Goal: Answer question/provide support: Share knowledge or assist other users

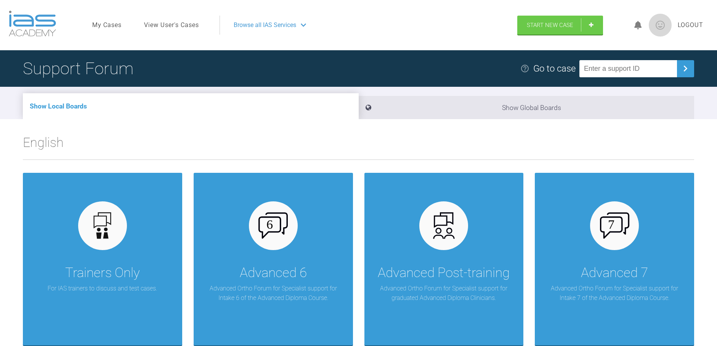
click at [168, 24] on link "View User's Cases" at bounding box center [171, 25] width 55 height 10
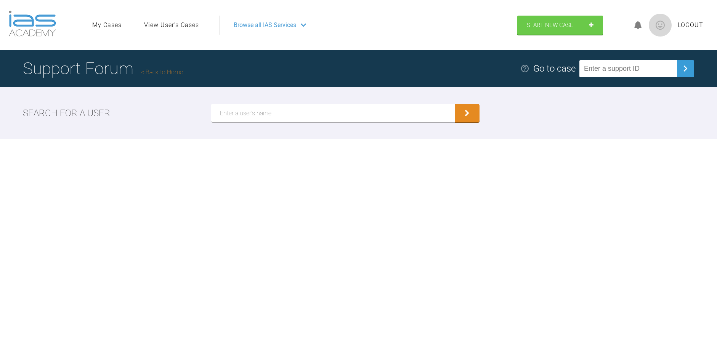
click at [293, 115] on input "text" at bounding box center [333, 113] width 244 height 18
type input "martin hussain"
click at [455, 104] on button "submit" at bounding box center [467, 113] width 24 height 18
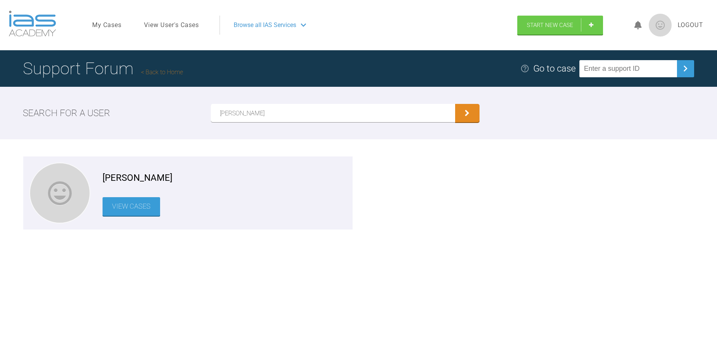
click at [120, 202] on link "View Cases" at bounding box center [131, 206] width 58 height 19
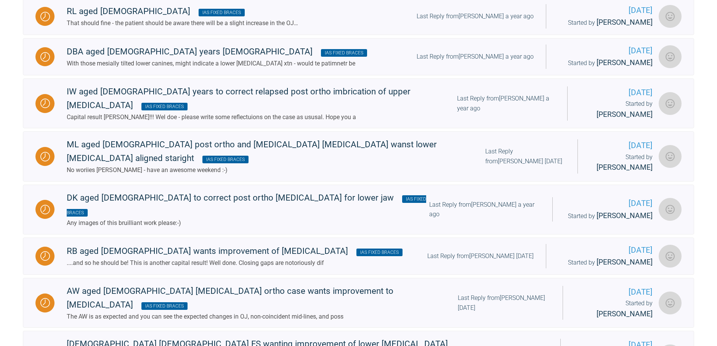
scroll to position [432, 0]
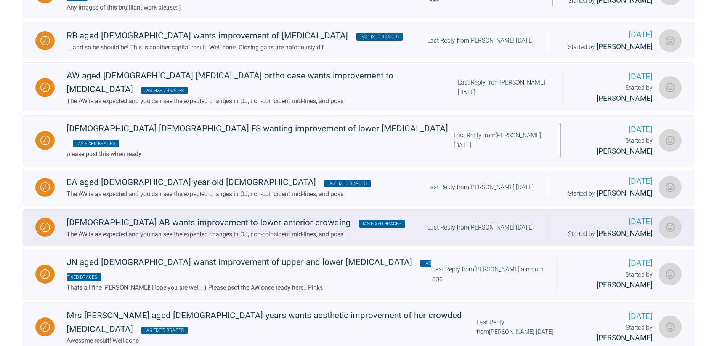
click at [262, 216] on div "48 Year old AB wants improvement to lower anterior crowding IAS Fixed Braces" at bounding box center [236, 223] width 338 height 14
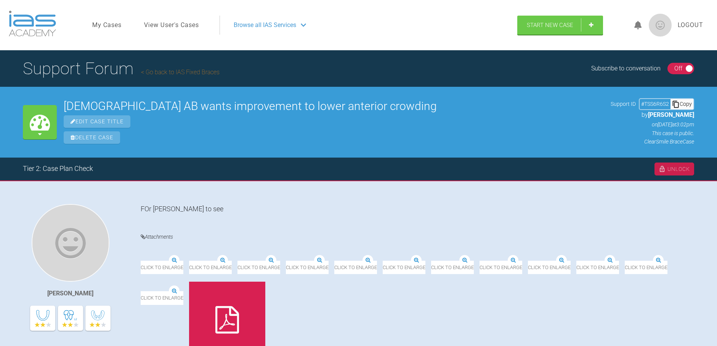
scroll to position [216, 0]
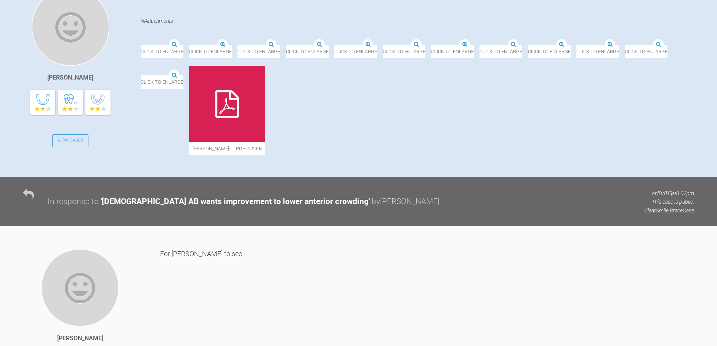
click at [141, 45] on img at bounding box center [141, 45] width 0 height 0
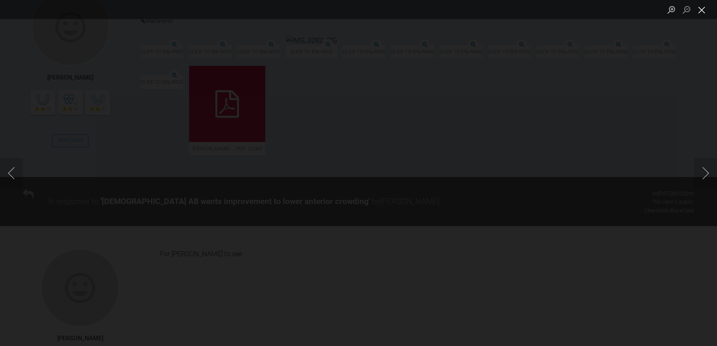
click at [699, 7] on button "Close lightbox" at bounding box center [701, 9] width 15 height 13
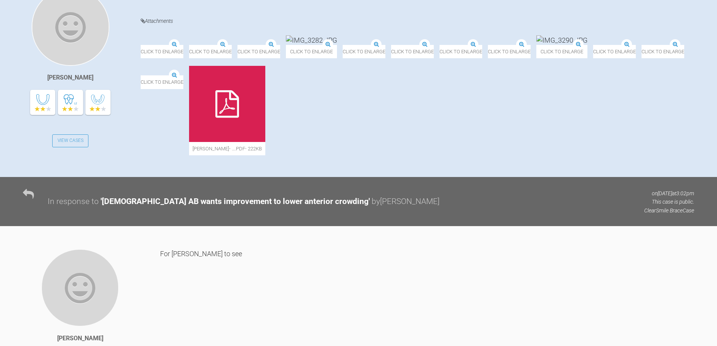
scroll to position [0, 0]
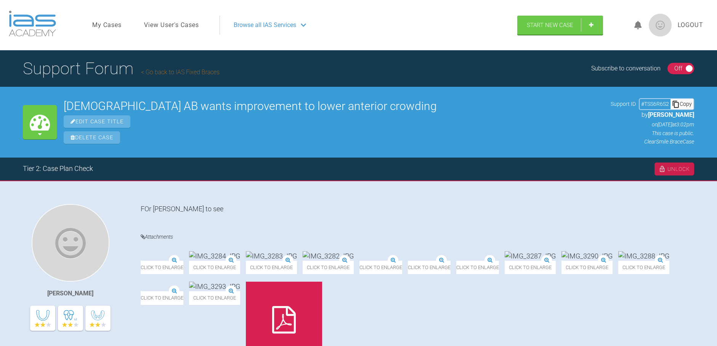
scroll to position [432, 0]
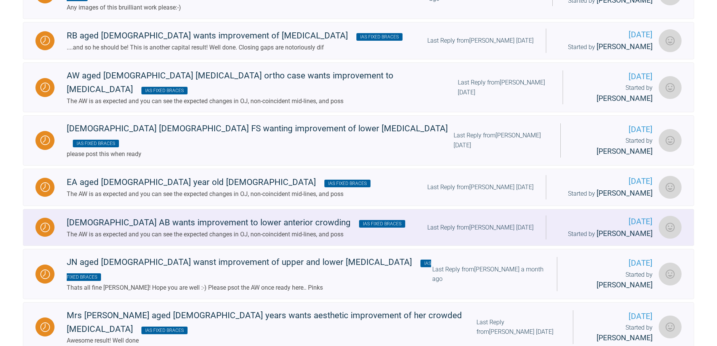
click at [142, 216] on div "48 Year old AB wants improvement to lower anterior crowding IAS Fixed Braces" at bounding box center [236, 223] width 338 height 14
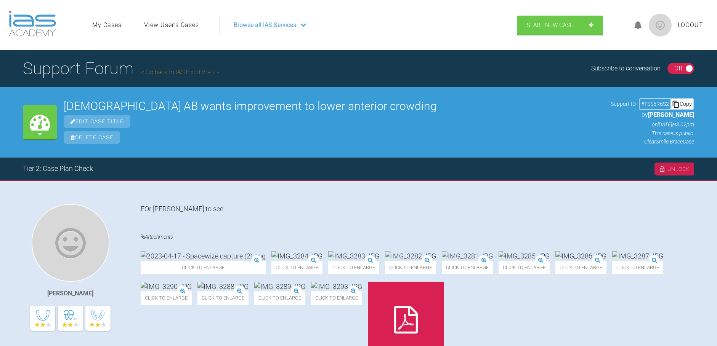
scroll to position [216, 0]
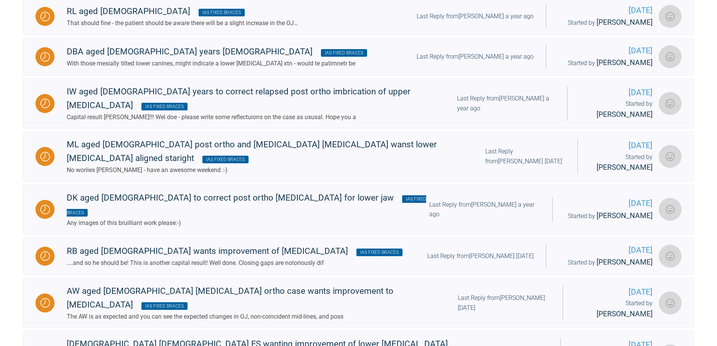
scroll to position [432, 0]
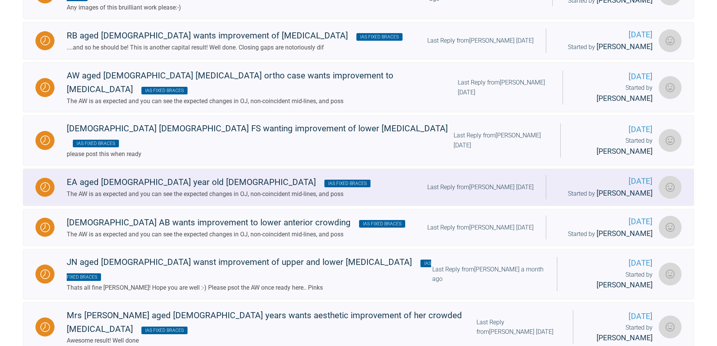
click at [102, 176] on div "EA aged 18 year old female IAS Fixed Braces" at bounding box center [219, 183] width 304 height 14
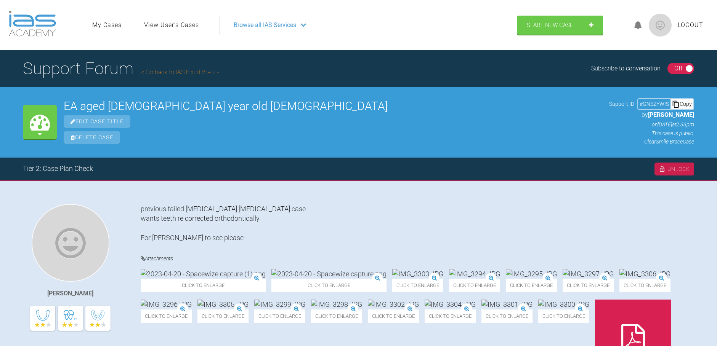
scroll to position [216, 0]
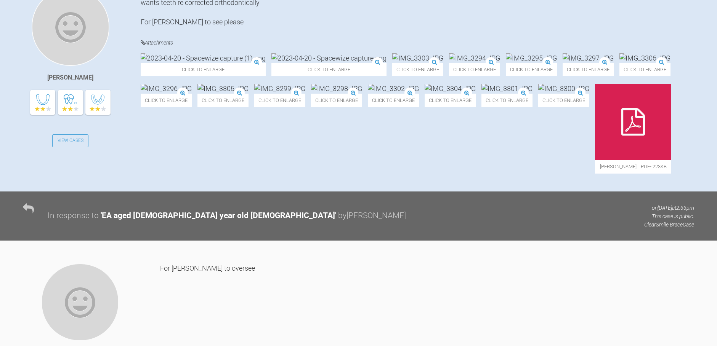
click at [165, 63] on img at bounding box center [203, 58] width 125 height 10
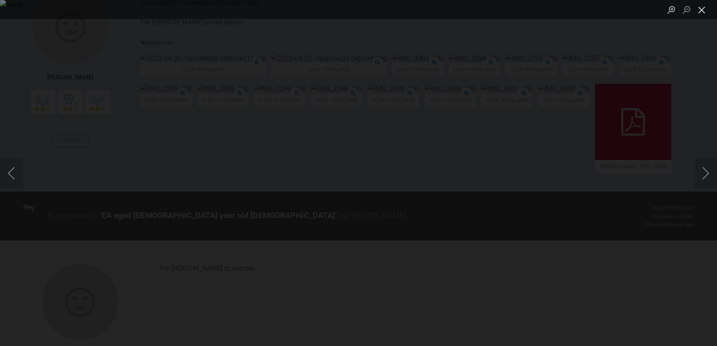
click at [701, 9] on button "Close lightbox" at bounding box center [701, 9] width 15 height 13
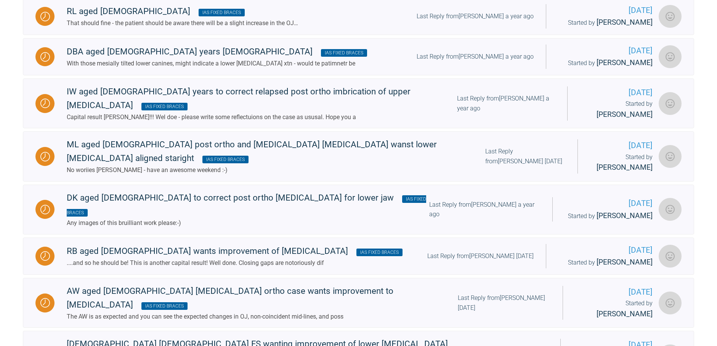
scroll to position [432, 0]
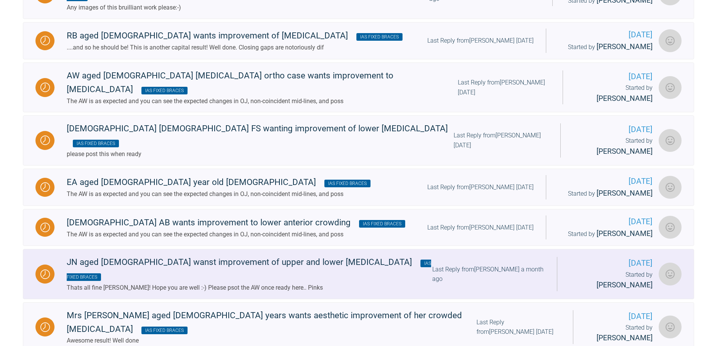
click at [130, 283] on div "Thats all fine Martin! Hope you are well :-) Please psot the AW once ready here…" at bounding box center [249, 288] width 365 height 10
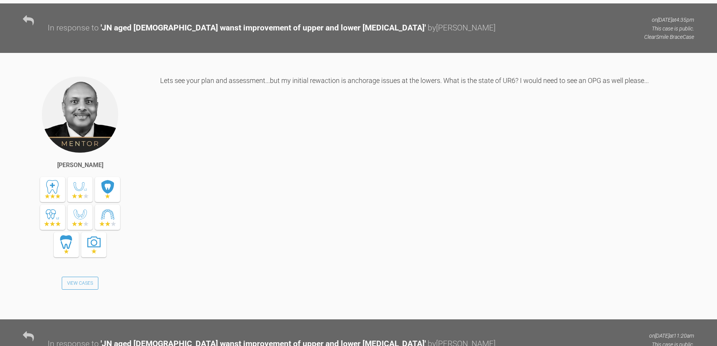
scroll to position [864, 0]
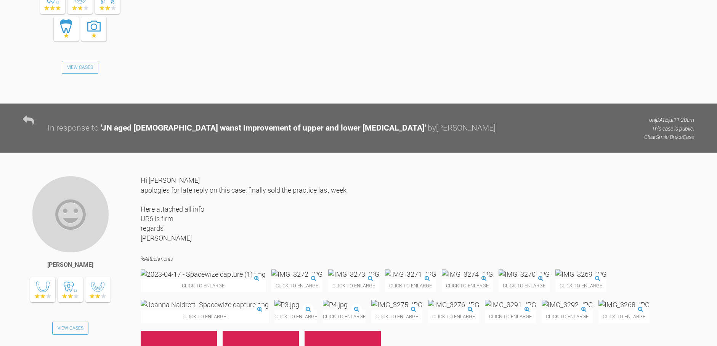
click at [172, 279] on img at bounding box center [203, 275] width 125 height 10
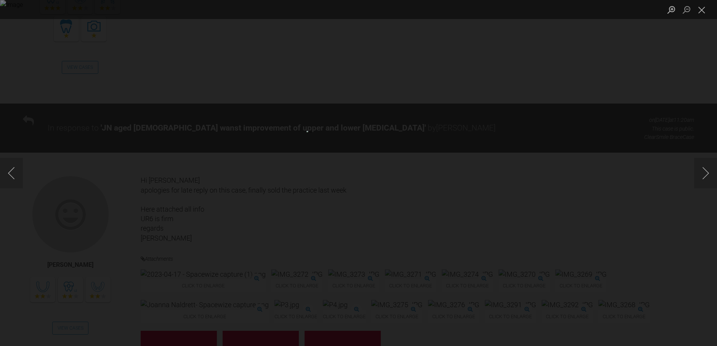
click at [334, 62] on img "Lightbox" at bounding box center [358, 173] width 717 height 346
click at [700, 13] on button "Close lightbox" at bounding box center [701, 9] width 15 height 13
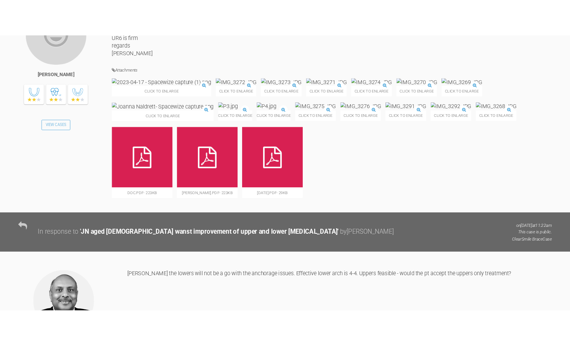
scroll to position [1295, 0]
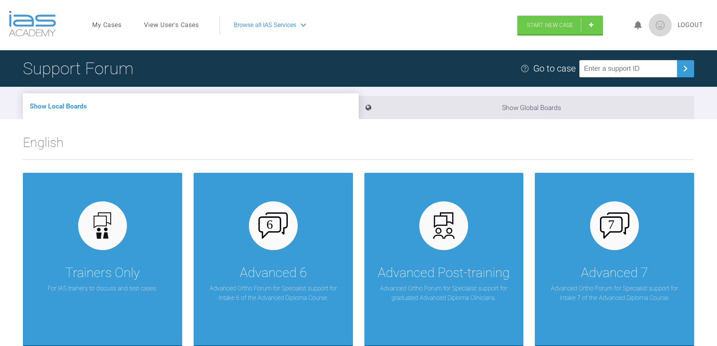
click at [174, 27] on link "View User's Cases" at bounding box center [171, 25] width 55 height 10
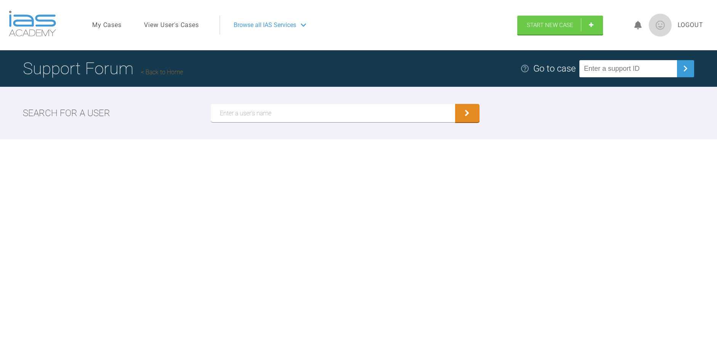
click at [244, 115] on input "text" at bounding box center [333, 113] width 244 height 18
type input "[PERSON_NAME]"
click at [472, 111] on button "submit" at bounding box center [467, 114] width 24 height 18
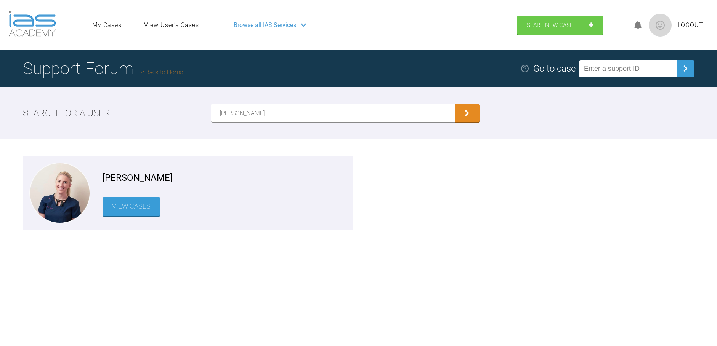
click at [134, 205] on link "View Cases" at bounding box center [131, 206] width 58 height 19
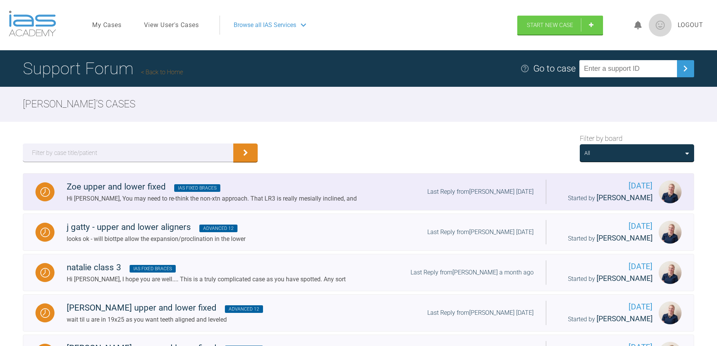
click at [98, 190] on div "Zoe upper and lower fixed IAS Fixed Braces" at bounding box center [212, 187] width 290 height 14
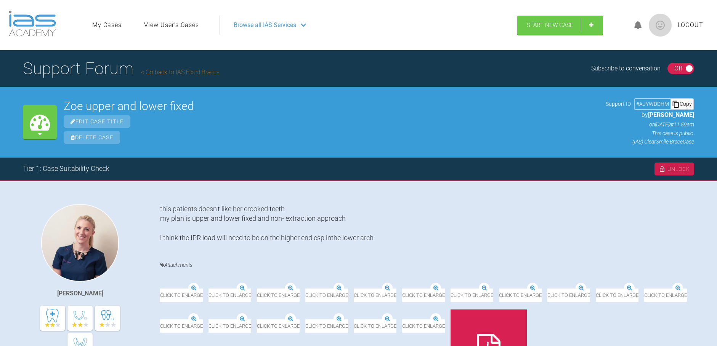
click at [160, 289] on img at bounding box center [160, 289] width 0 height 0
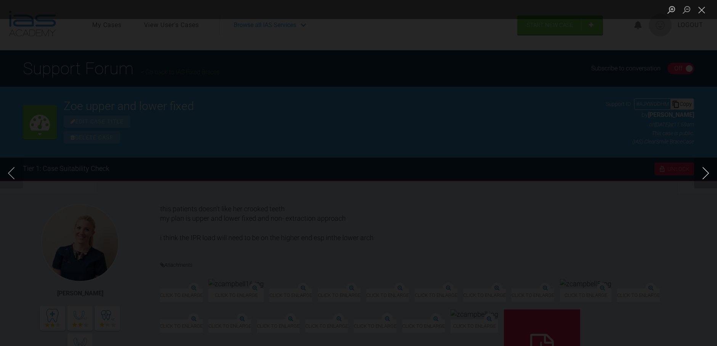
click at [705, 179] on button "Next image" at bounding box center [705, 173] width 23 height 30
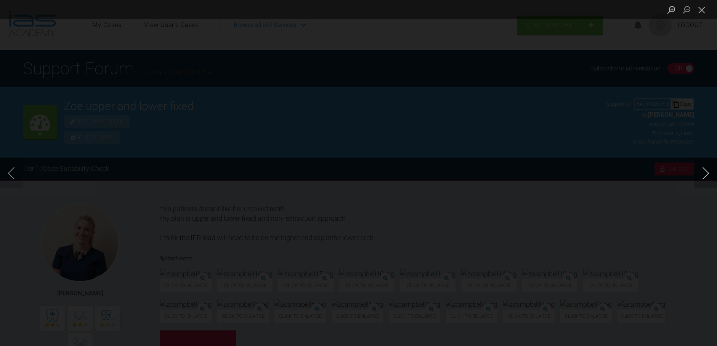
click at [705, 179] on button "Next image" at bounding box center [705, 173] width 23 height 30
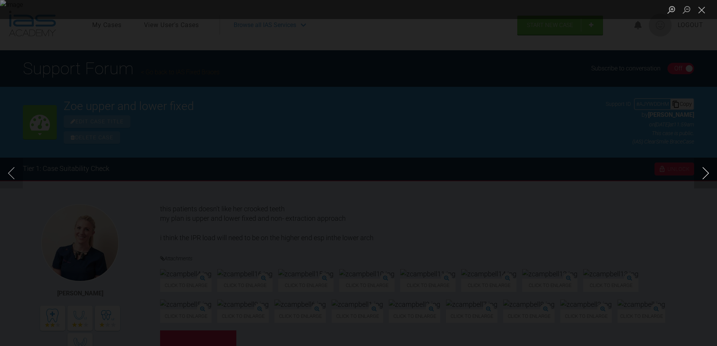
click at [705, 179] on button "Next image" at bounding box center [705, 173] width 23 height 30
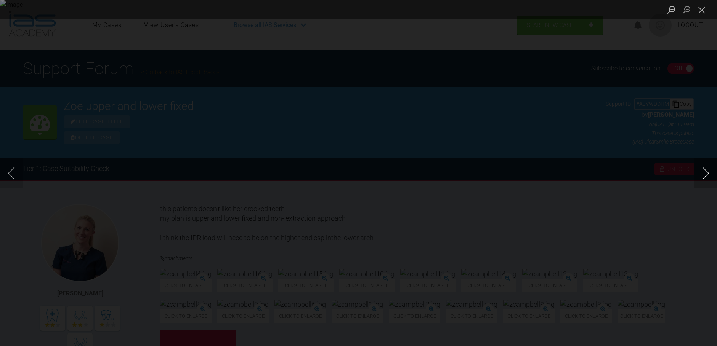
click at [705, 179] on button "Next image" at bounding box center [705, 173] width 23 height 30
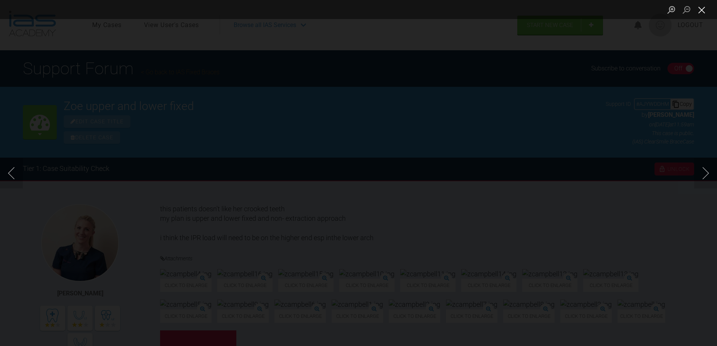
click at [701, 12] on button "Close lightbox" at bounding box center [701, 9] width 15 height 13
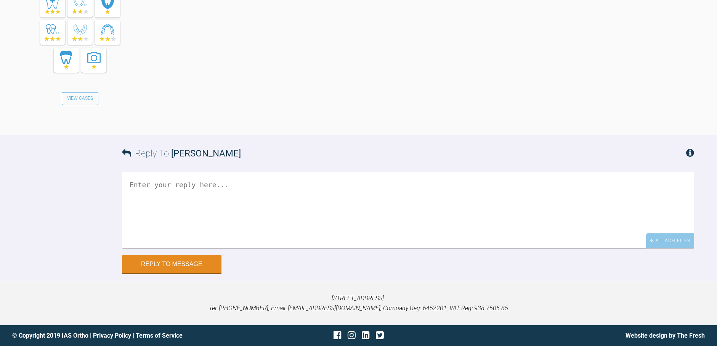
scroll to position [803, 0]
